Goal: Check status: Check status

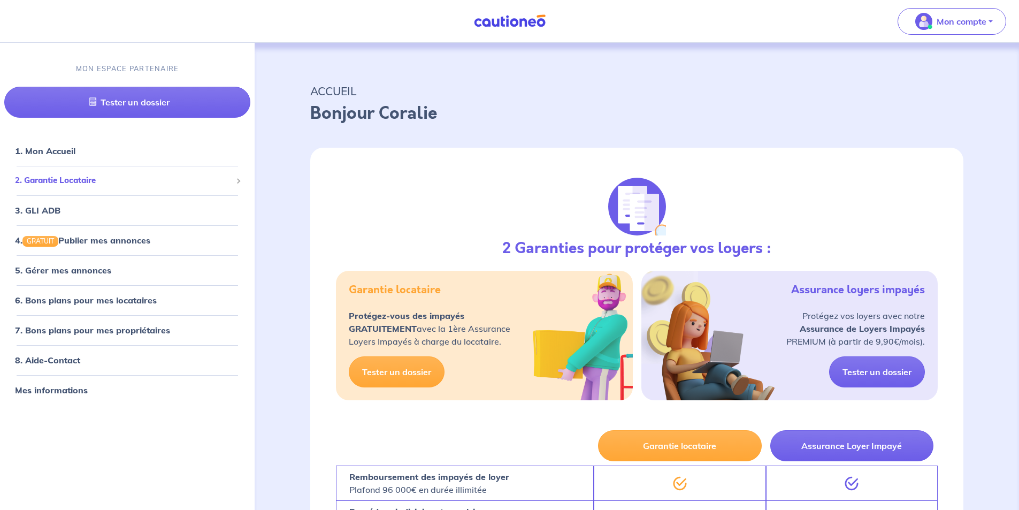
click at [65, 179] on span "2. Garantie Locataire" at bounding box center [123, 180] width 217 height 12
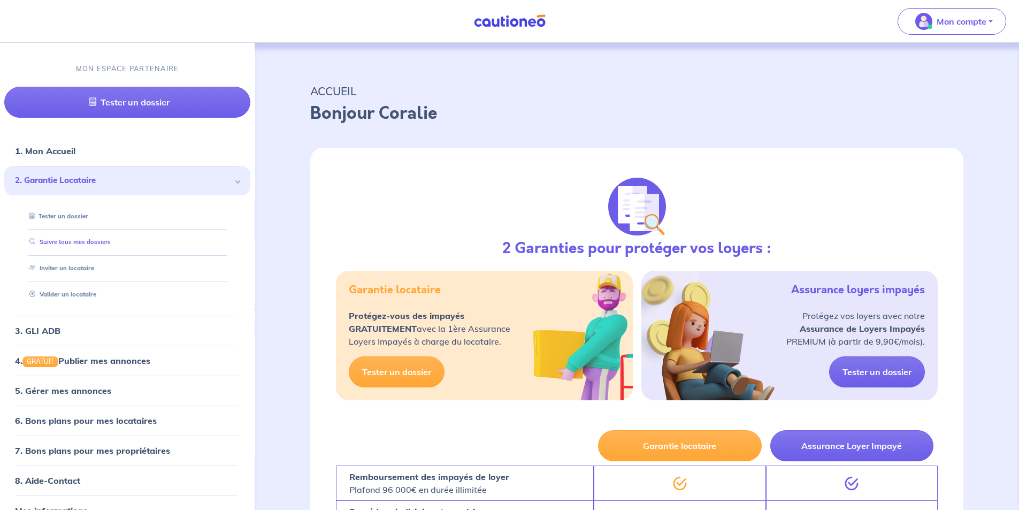
click at [67, 243] on link "Suivre tous mes dossiers" at bounding box center [68, 241] width 86 height 7
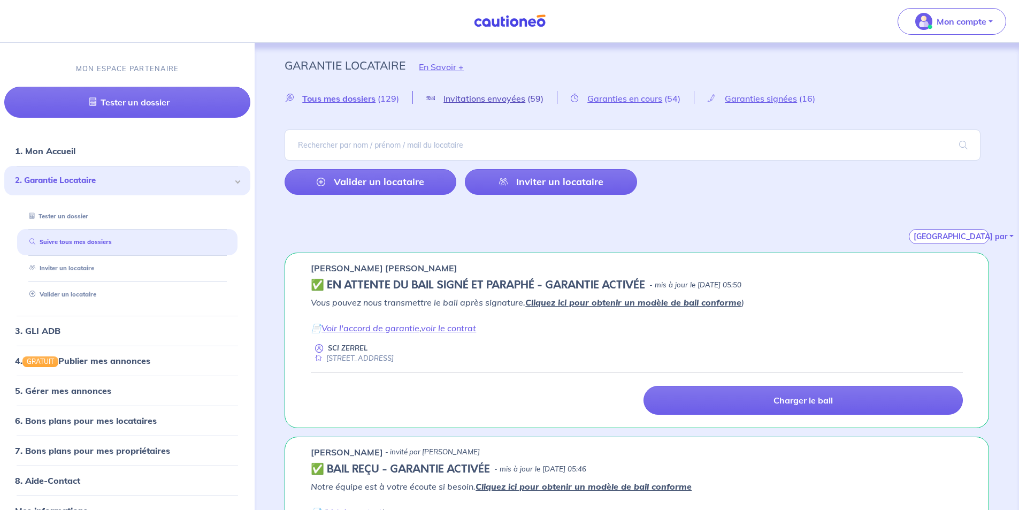
click at [486, 99] on span "Invitations envoyées" at bounding box center [484, 98] width 82 height 11
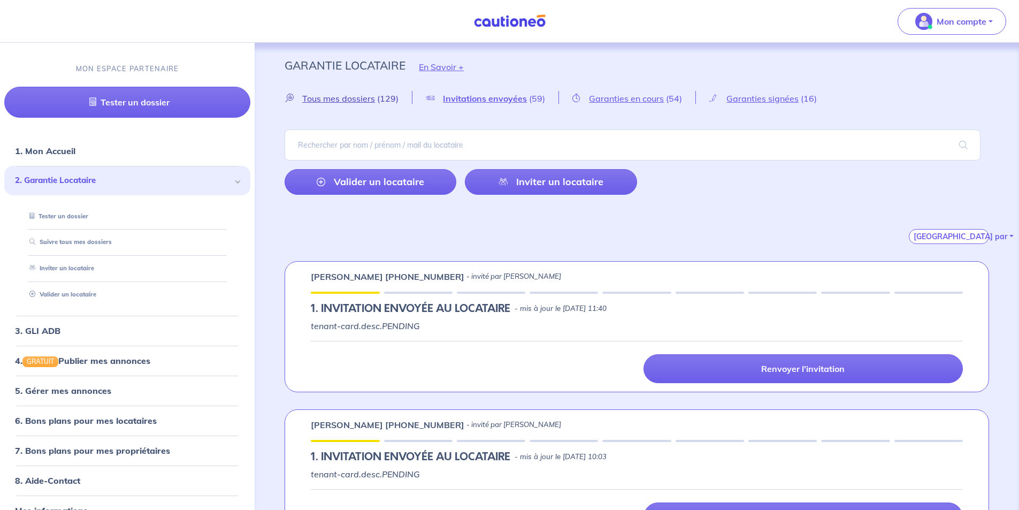
click at [347, 99] on span "Tous mes dossiers" at bounding box center [338, 98] width 73 height 11
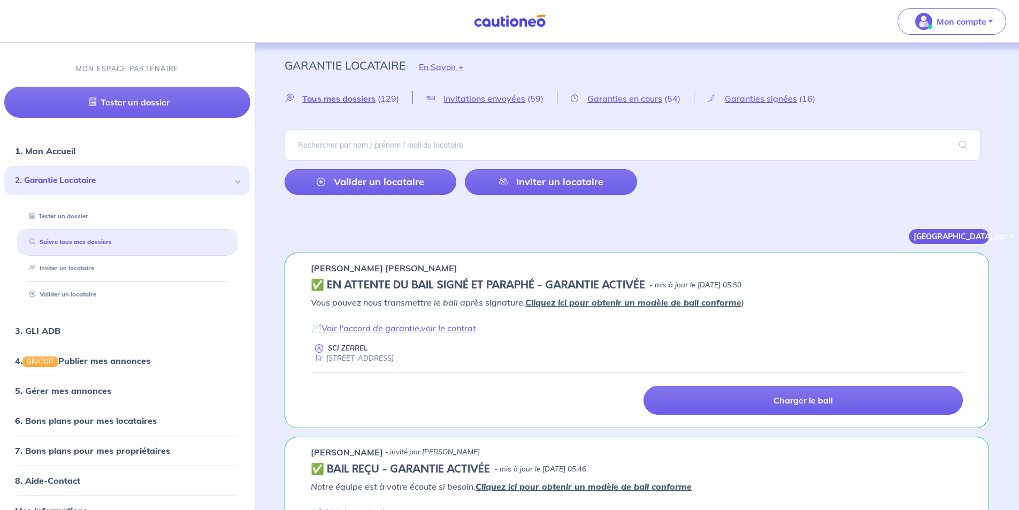
click at [970, 237] on button "[GEOGRAPHIC_DATA] par" at bounding box center [949, 236] width 80 height 15
click at [960, 255] on link "Du + au - récent" at bounding box center [951, 258] width 84 height 17
click at [960, 238] on button "[GEOGRAPHIC_DATA] par" at bounding box center [949, 236] width 80 height 15
click at [949, 260] on link "Du + au - récent" at bounding box center [951, 258] width 84 height 17
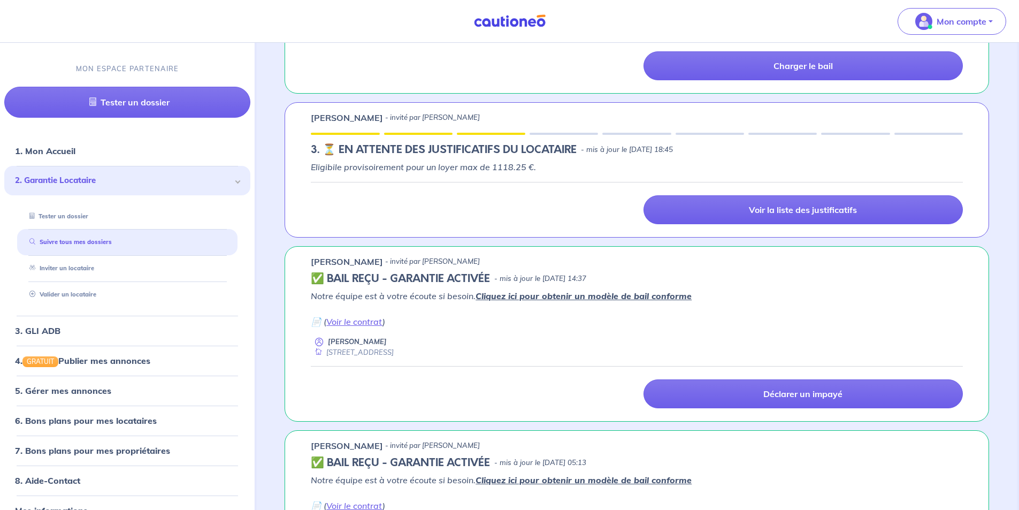
scroll to position [1016, 0]
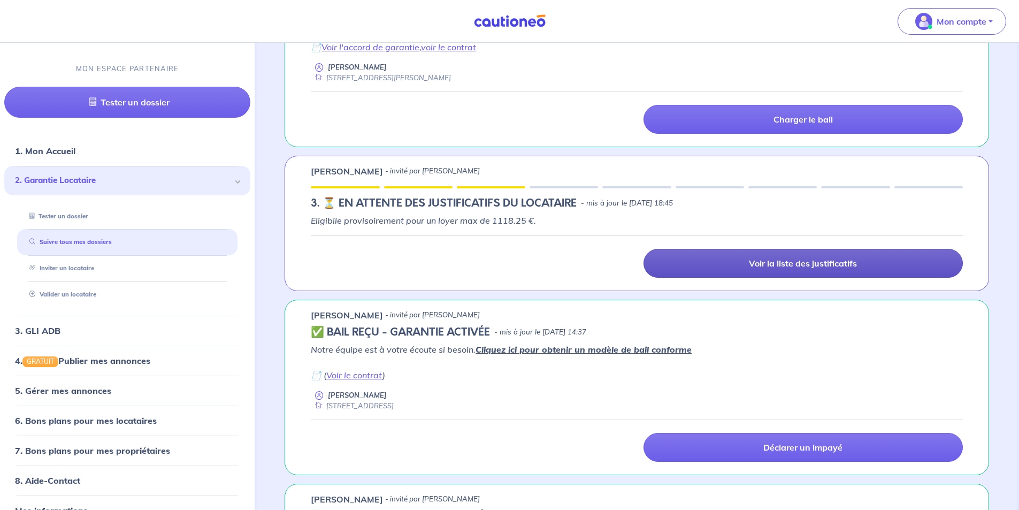
click at [805, 266] on p "Voir la liste des justificatifs" at bounding box center [803, 263] width 108 height 11
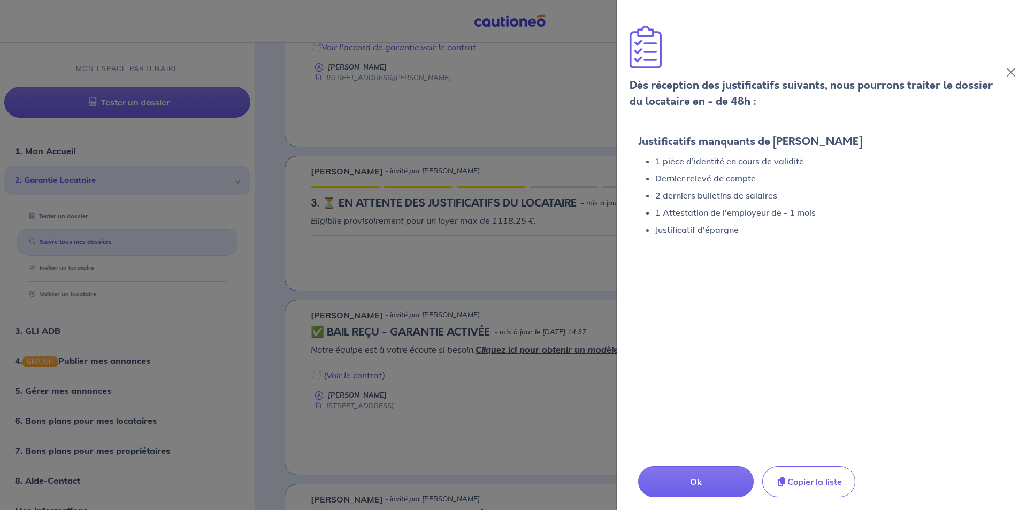
click at [480, 262] on div at bounding box center [513, 255] width 1027 height 510
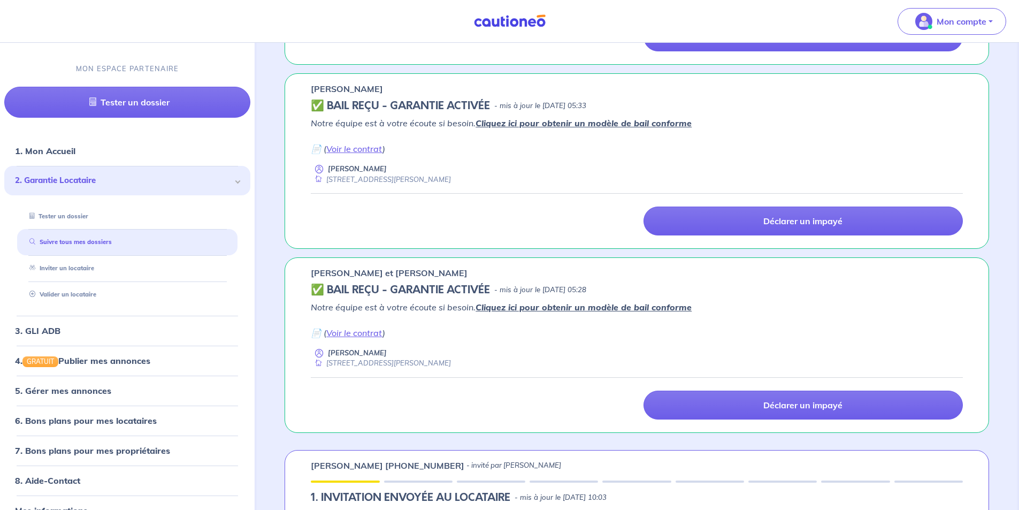
scroll to position [2303, 0]
